Goal: Contribute content: Add original content to the website for others to see

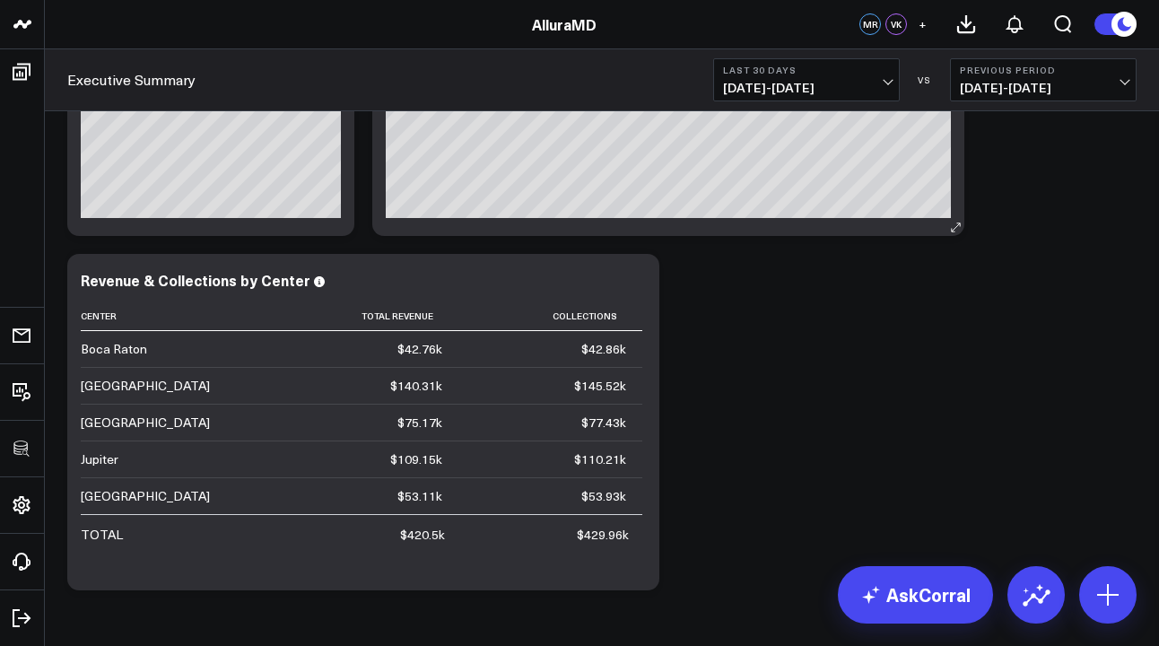
scroll to position [295, 0]
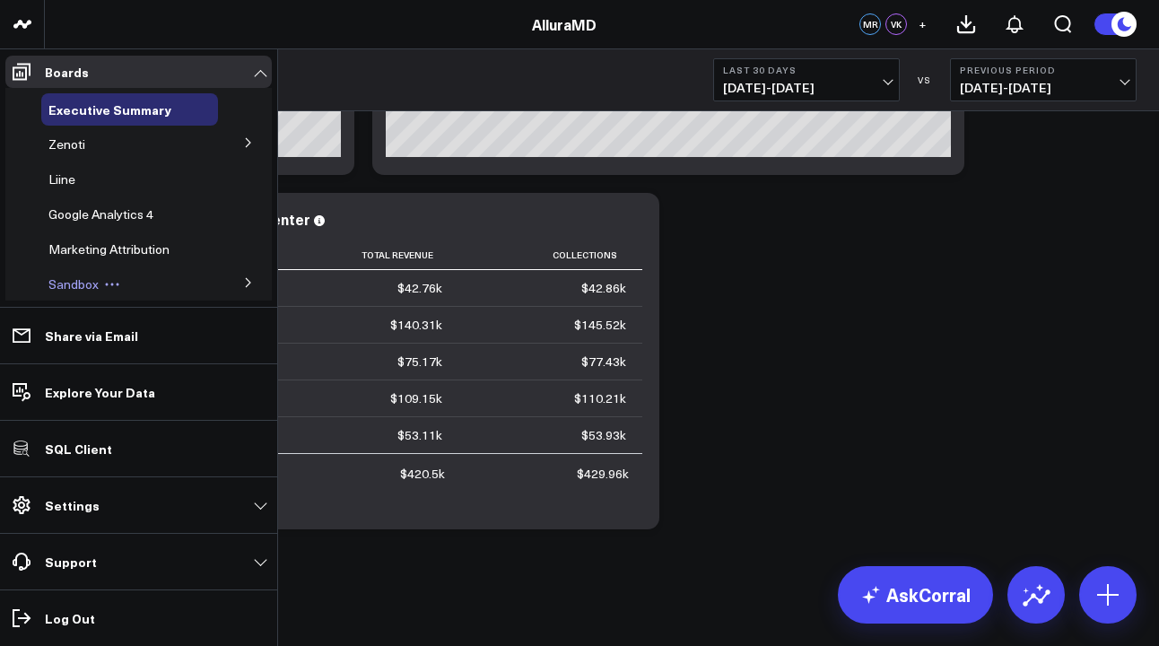
click at [159, 278] on div "Sandbox" at bounding box center [129, 284] width 177 height 32
click at [243, 284] on icon at bounding box center [248, 282] width 11 height 11
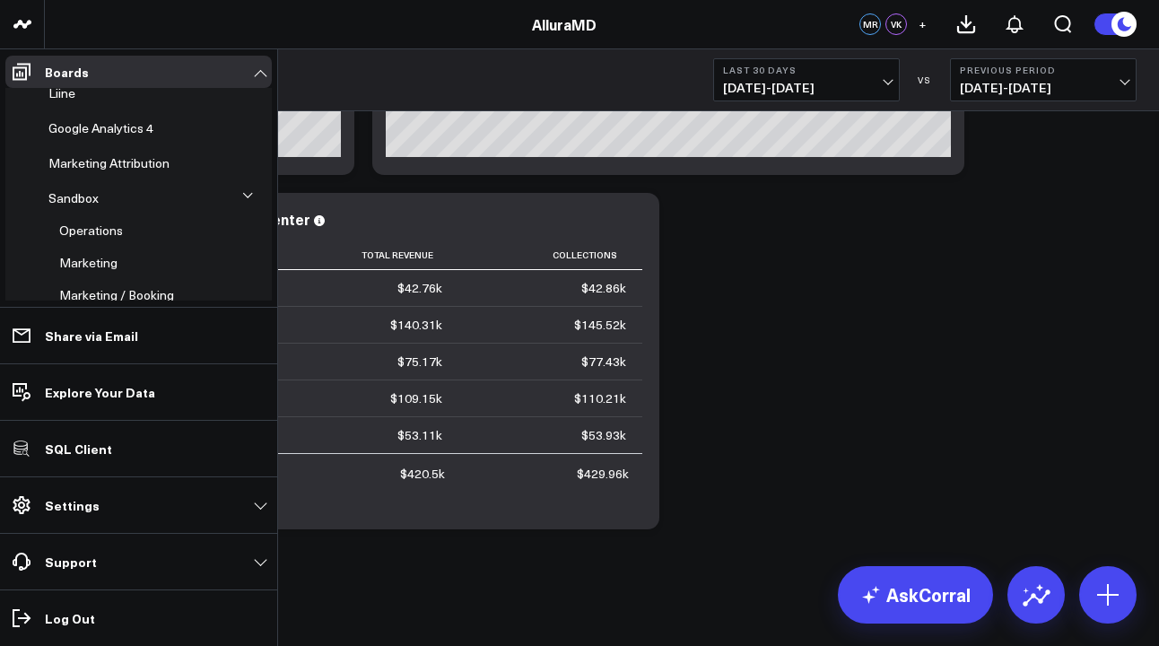
scroll to position [206, 0]
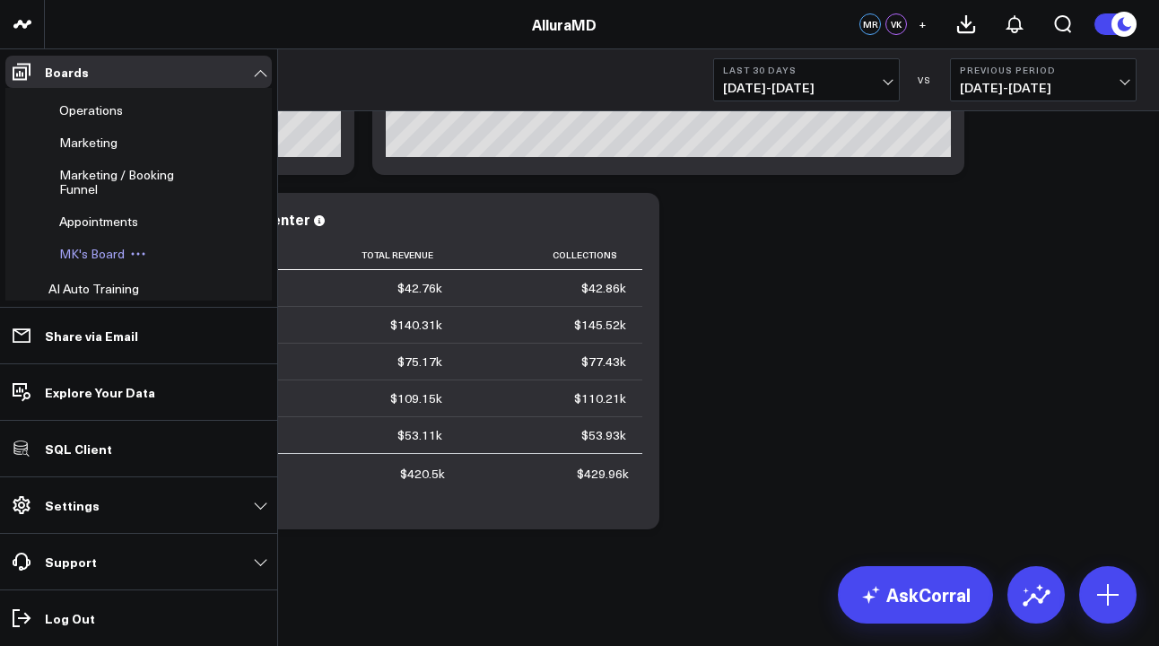
click at [92, 253] on span "MK's Board" at bounding box center [92, 253] width 66 height 17
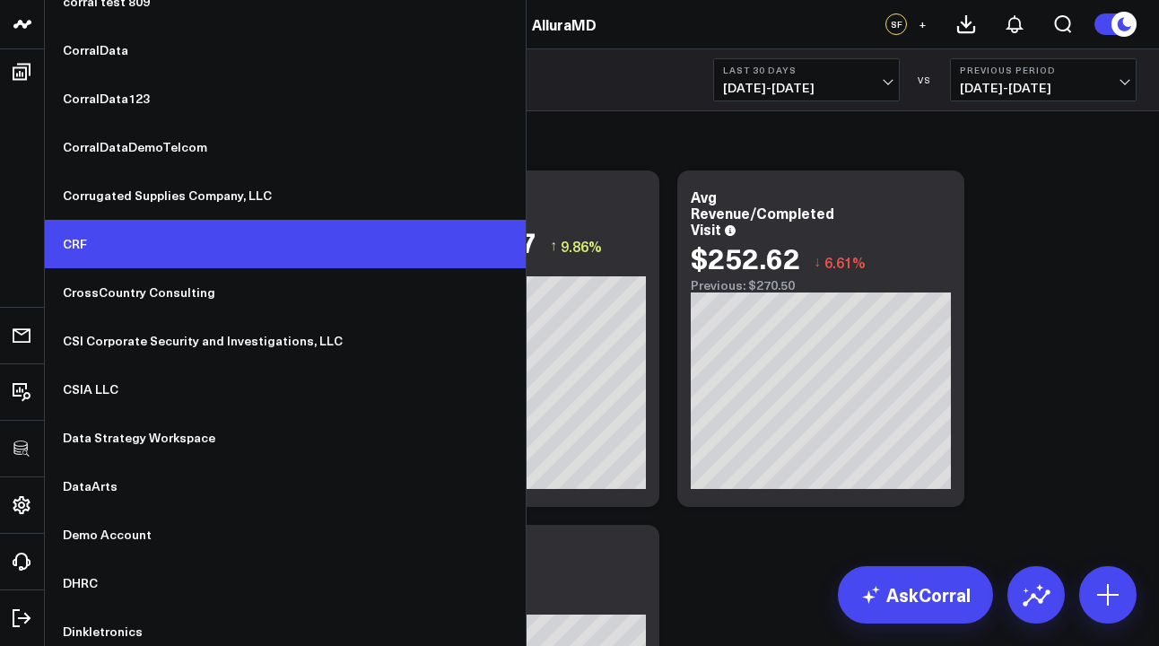
scroll to position [5176, 0]
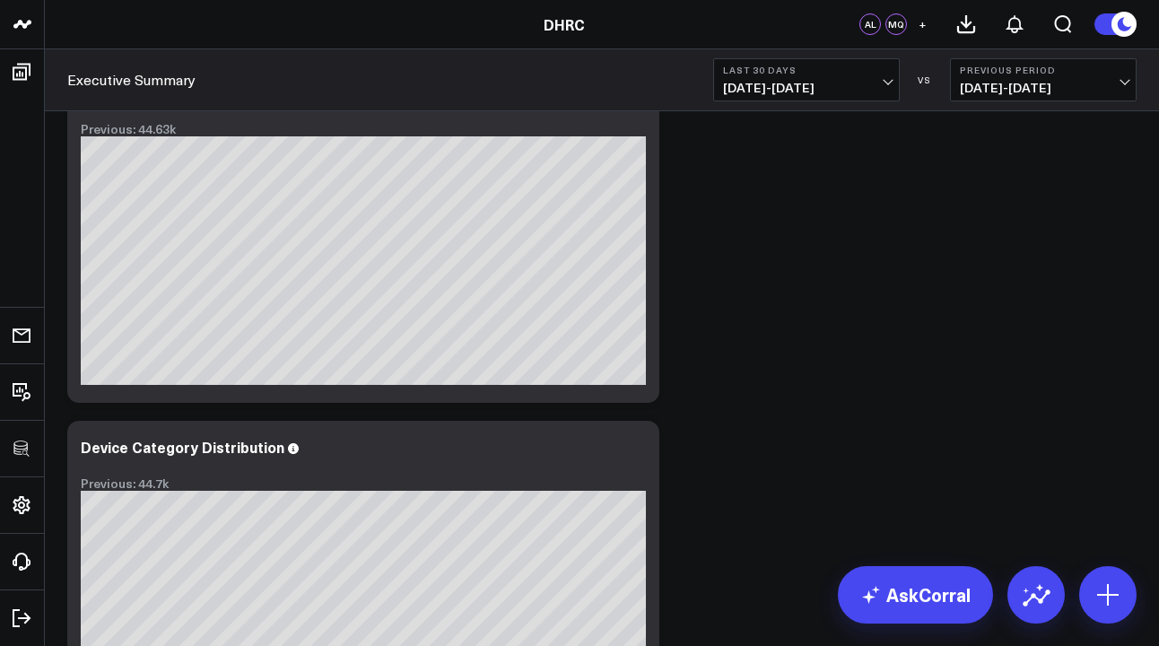
scroll to position [1003, 0]
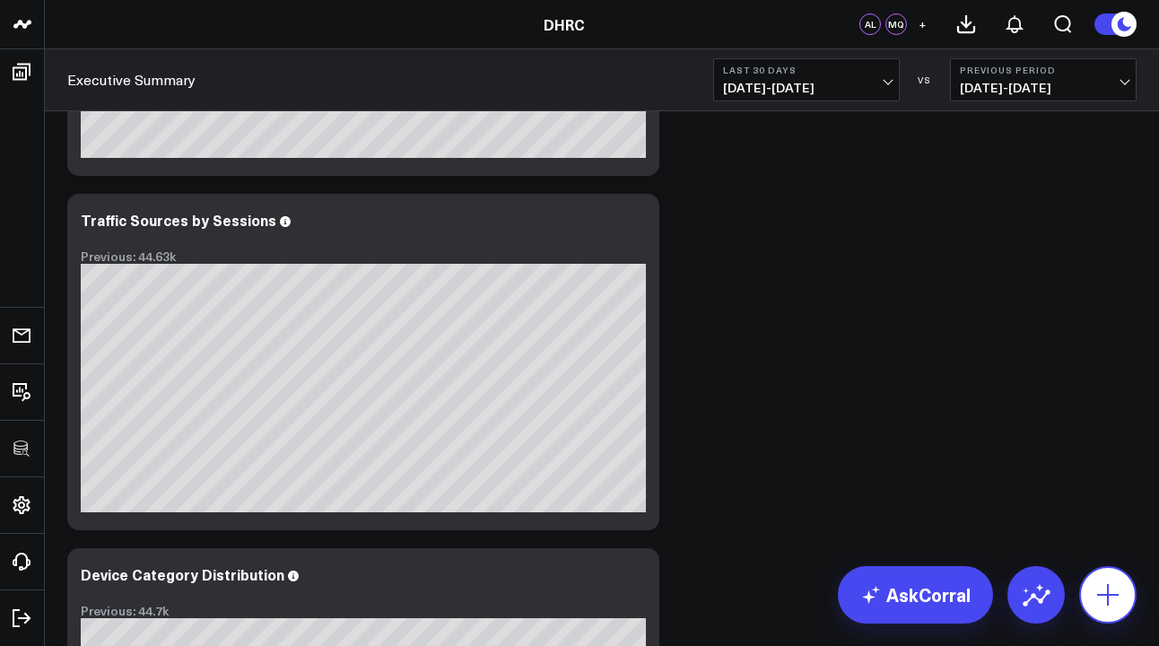
click at [1111, 599] on icon at bounding box center [1108, 595] width 29 height 29
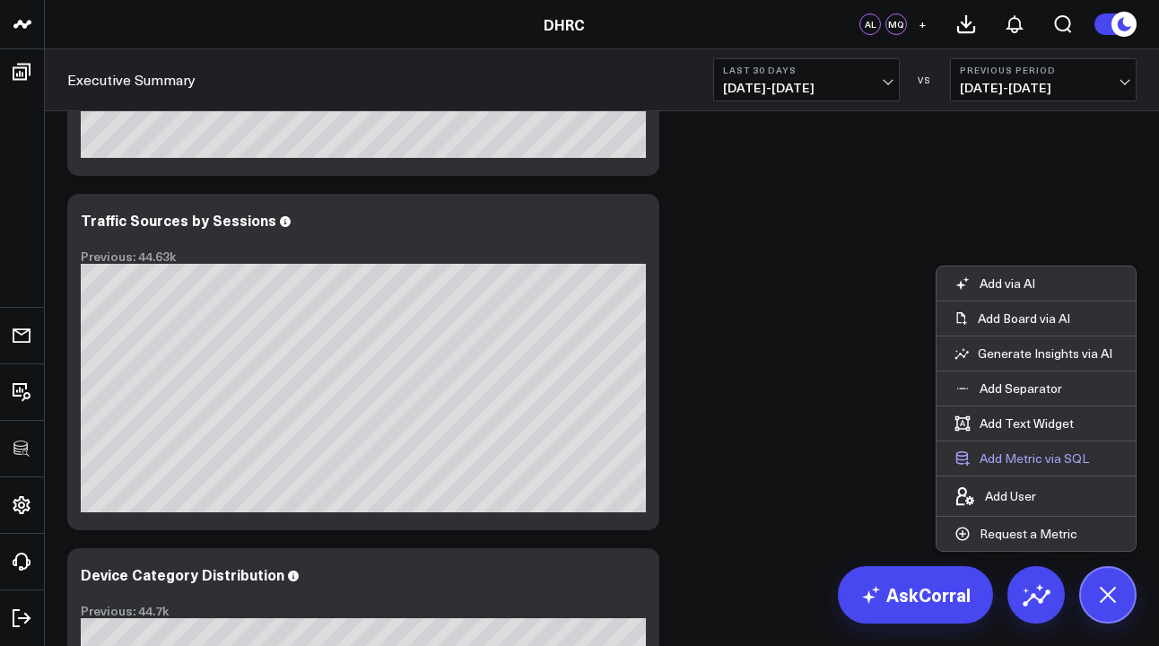
click at [1039, 463] on button "Add Metric via SQL" at bounding box center [1022, 458] width 170 height 34
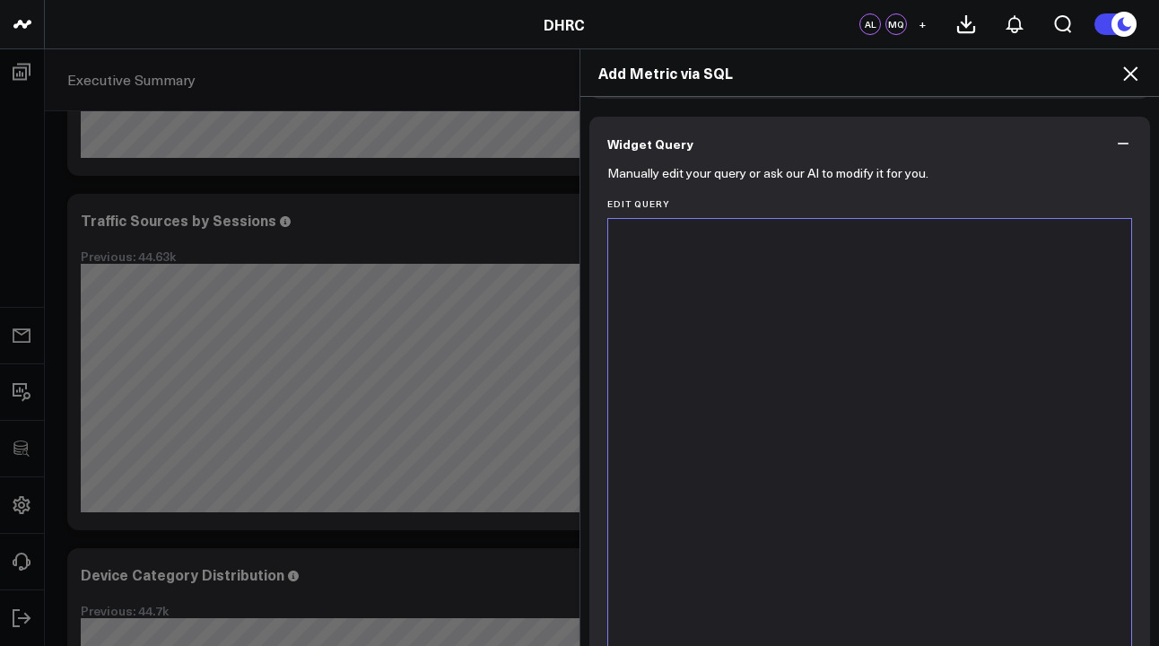
scroll to position [811, 0]
